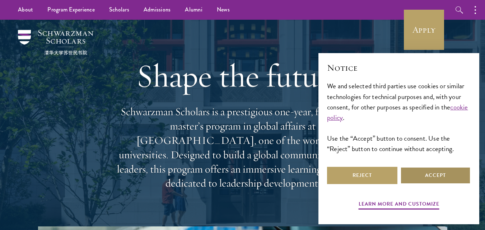
click at [428, 171] on button "Accept" at bounding box center [435, 175] width 70 height 17
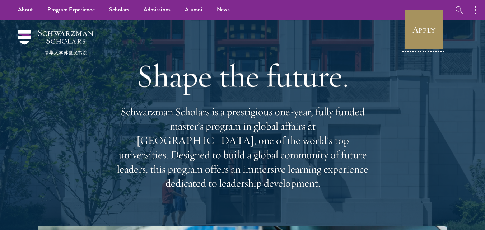
click at [427, 35] on link "Apply" at bounding box center [424, 30] width 40 height 40
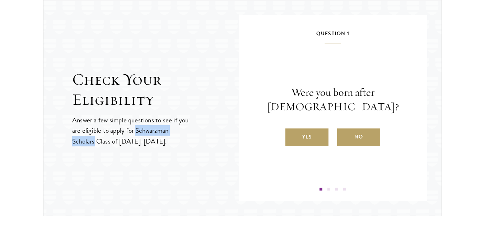
drag, startPoint x: 136, startPoint y: 129, endPoint x: 95, endPoint y: 143, distance: 42.8
click at [95, 143] on p "Answer a few simple questions to see if you are eligible to apply for Schwarzma…" at bounding box center [130, 130] width 117 height 31
copy p "Schwarzman Scholars"
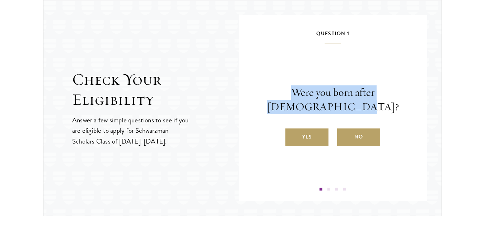
drag, startPoint x: 273, startPoint y: 94, endPoint x: 415, endPoint y: 102, distance: 142.4
click at [415, 102] on div "Question 1 Were you born after [DEMOGRAPHIC_DATA]? Yes No Question 2 Will you h…" at bounding box center [333, 108] width 189 height 187
copy p "Were you born after [DEMOGRAPHIC_DATA]?"
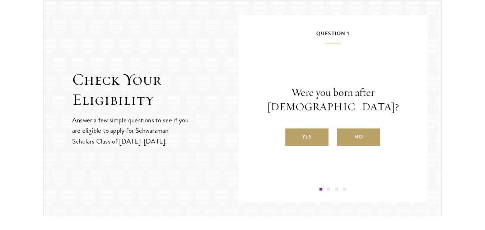
click at [464, 143] on section "Check Your Eligibility Answer a few simple questions to see if you are eligible…" at bounding box center [242, 108] width 485 height 216
click at [358, 135] on label "No" at bounding box center [358, 137] width 43 height 17
click at [344, 135] on input "No" at bounding box center [340, 132] width 6 height 6
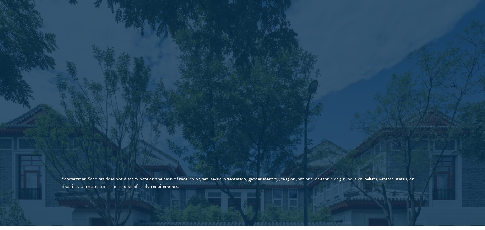
scroll to position [1329, 0]
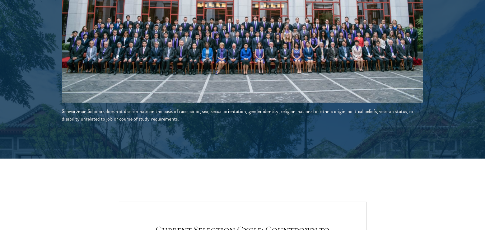
drag, startPoint x: 60, startPoint y: 97, endPoint x: 60, endPoint y: 92, distance: 4.3
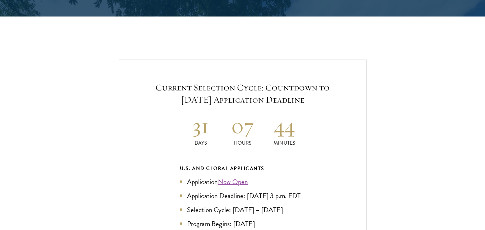
scroll to position [1508, 0]
